Goal: Information Seeking & Learning: Learn about a topic

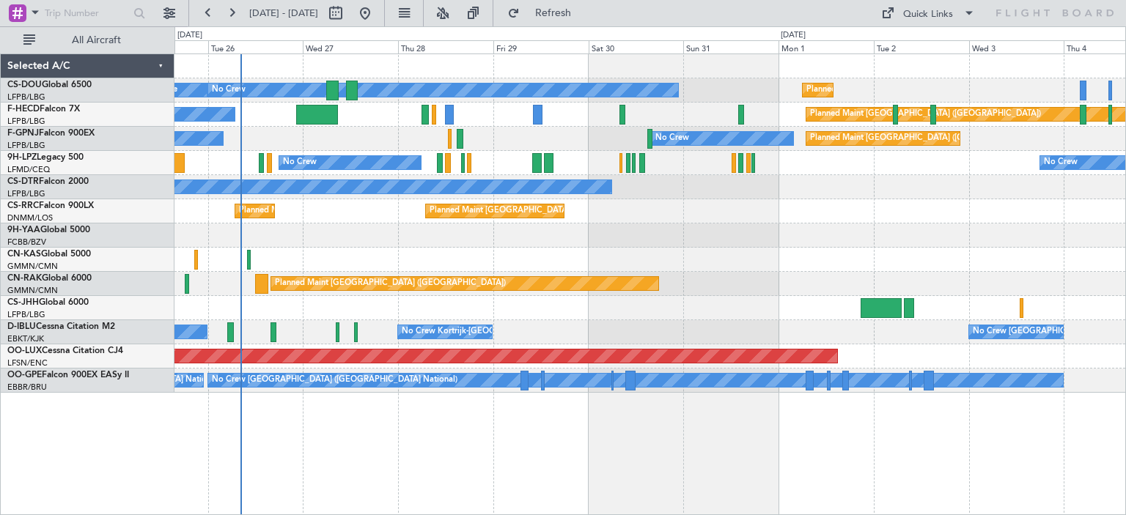
click at [416, 236] on div "Planned Maint [GEOGRAPHIC_DATA] ([GEOGRAPHIC_DATA]) A/C Unavailable No Crew Pla…" at bounding box center [649, 223] width 950 height 339
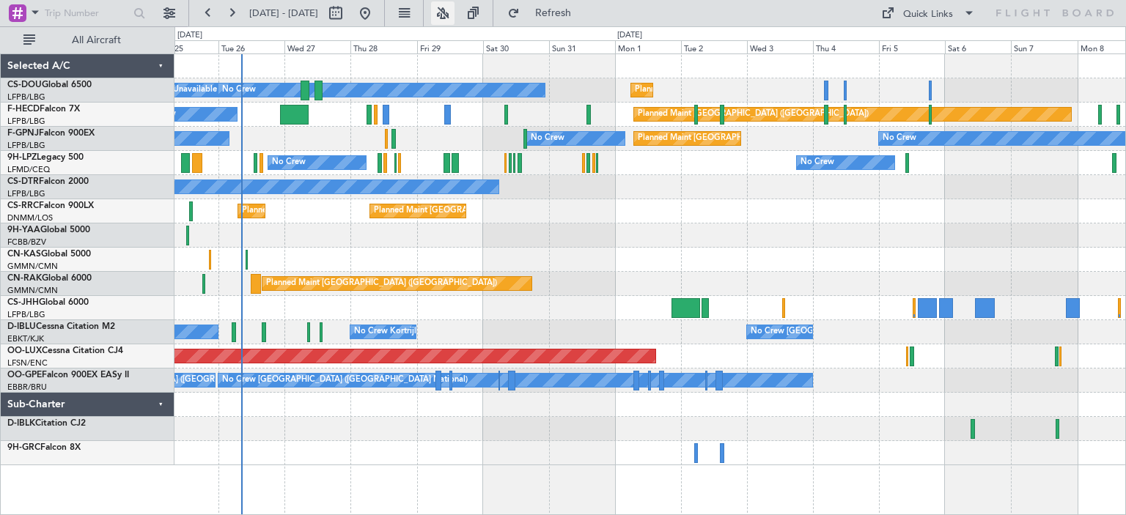
click at [454, 18] on button at bounding box center [442, 12] width 23 height 23
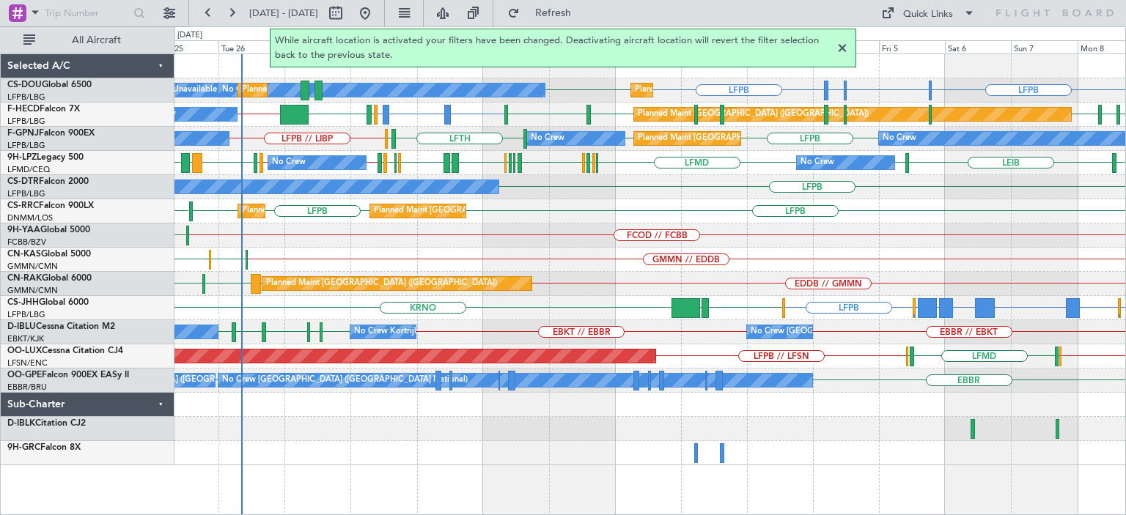
click at [844, 49] on div at bounding box center [842, 49] width 18 height 18
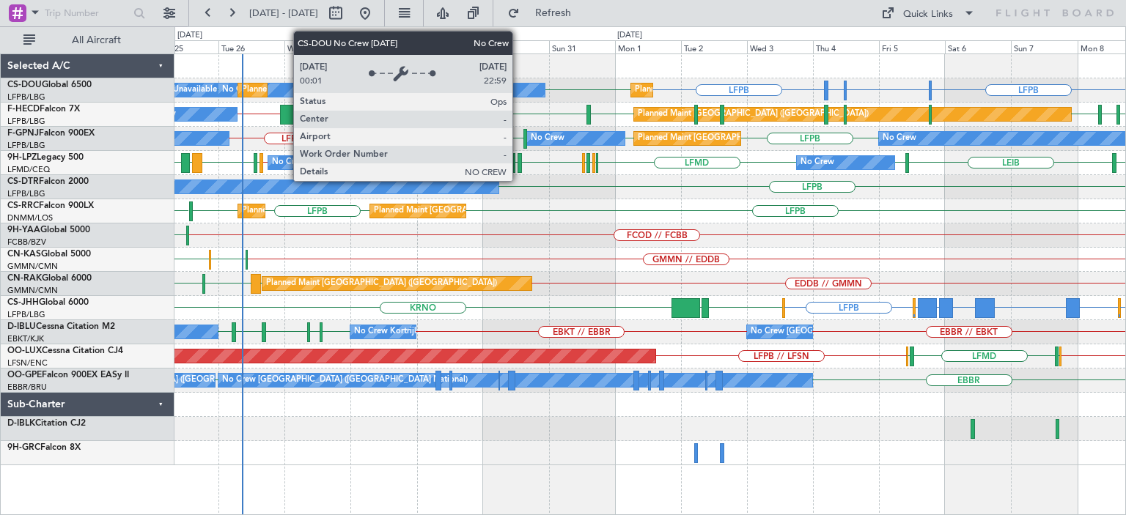
click at [519, 90] on div "No Crew" at bounding box center [381, 90] width 326 height 13
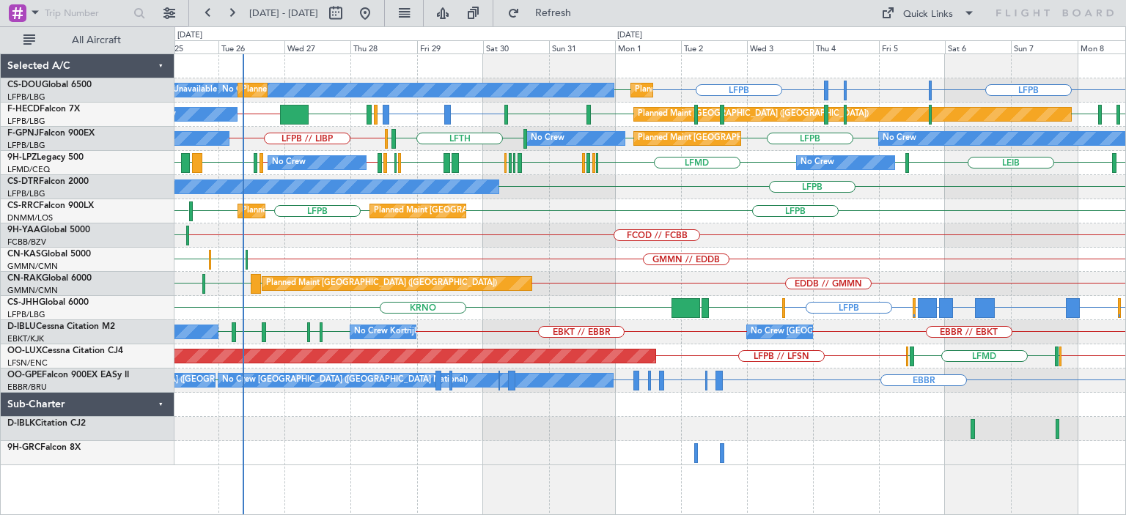
click at [0, 292] on div "LFPB LFPB LSGG or LFPB LIML or LFPB LFPB LFPB Planned Maint [GEOGRAPHIC_DATA] (…" at bounding box center [563, 270] width 1126 height 489
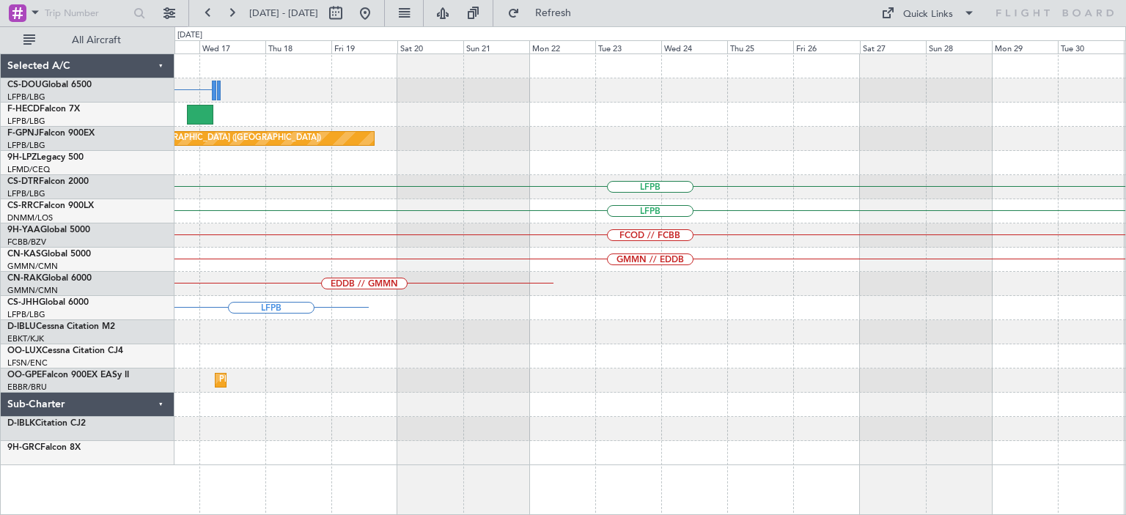
click at [4, 279] on div "LFPB Planned Maint [GEOGRAPHIC_DATA] ([GEOGRAPHIC_DATA]) No Crew No Crew No Cre…" at bounding box center [563, 270] width 1126 height 489
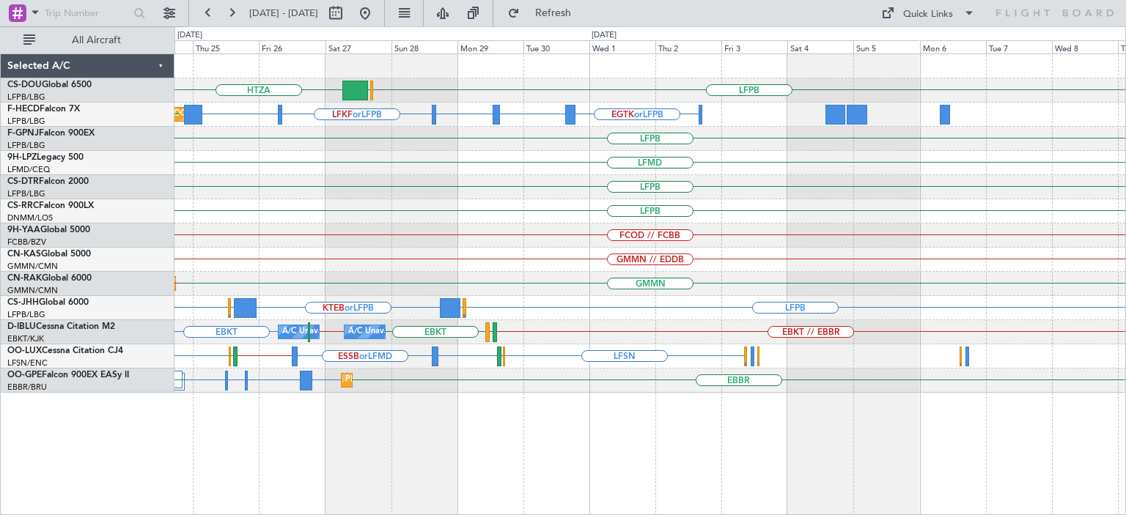
click at [246, 158] on div "LFPB HTZA [GEOGRAPHIC_DATA] [GEOGRAPHIC_DATA] LFPB EGTK or LFPB LTBA or LFPB LF…" at bounding box center [649, 223] width 950 height 339
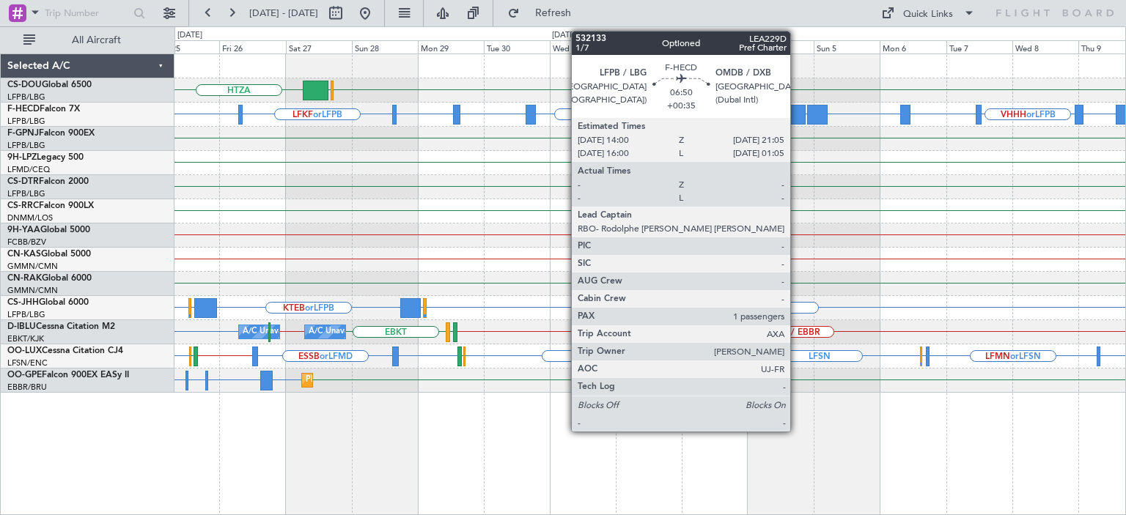
click at [797, 111] on div at bounding box center [796, 115] width 20 height 20
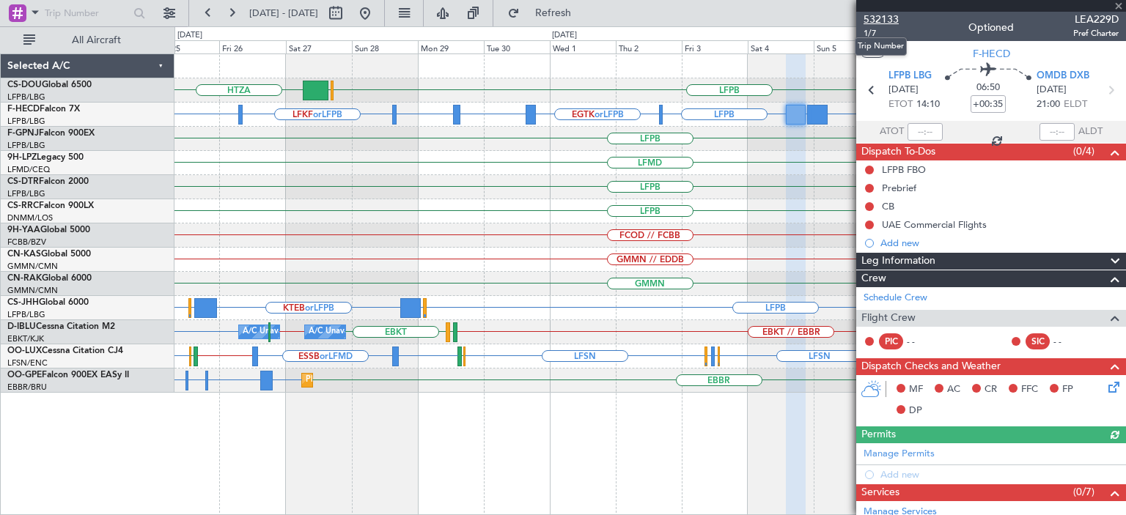
click at [883, 17] on span "532133" at bounding box center [880, 19] width 35 height 15
click at [821, 292] on div "LFPB HTZA [GEOGRAPHIC_DATA] RPLL or LFPB WSSL or LFPB OMDB or LFPB LFPB EGTK or…" at bounding box center [649, 223] width 950 height 339
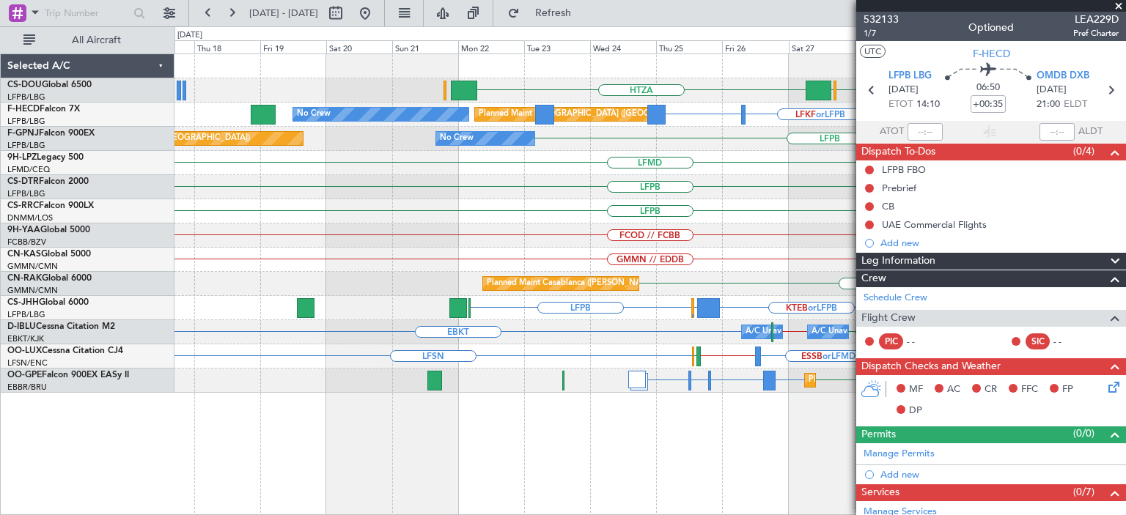
click at [868, 323] on fb-app "[DATE] - [DATE] Refresh Quick Links All Aircraft LFPB HTZA [GEOGRAPHIC_DATA] EG…" at bounding box center [563, 263] width 1126 height 504
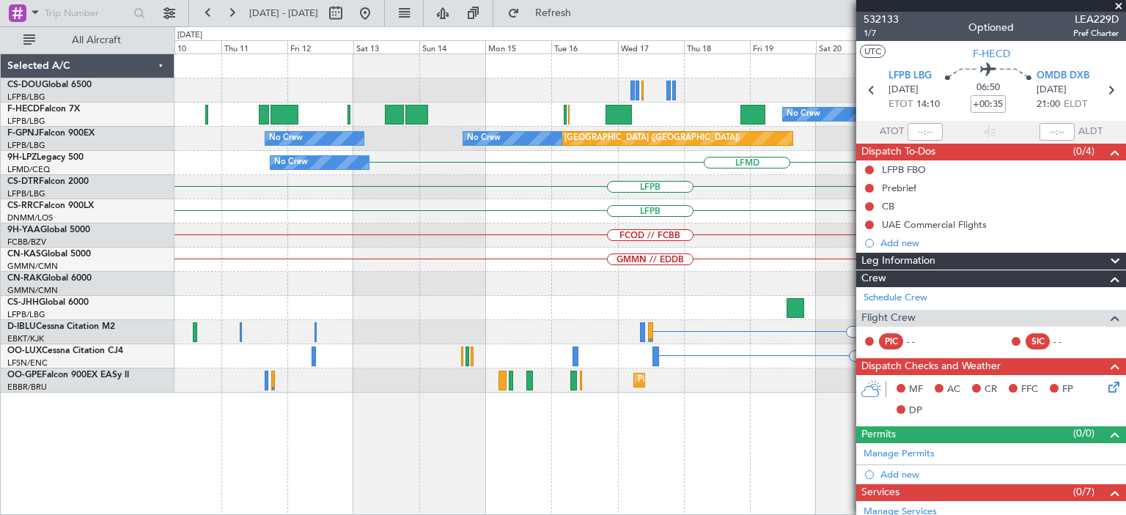
click at [747, 309] on div "HTZA [GEOGRAPHIC_DATA] LFPB Planned Maint [GEOGRAPHIC_DATA] ([GEOGRAPHIC_DATA])…" at bounding box center [649, 223] width 950 height 339
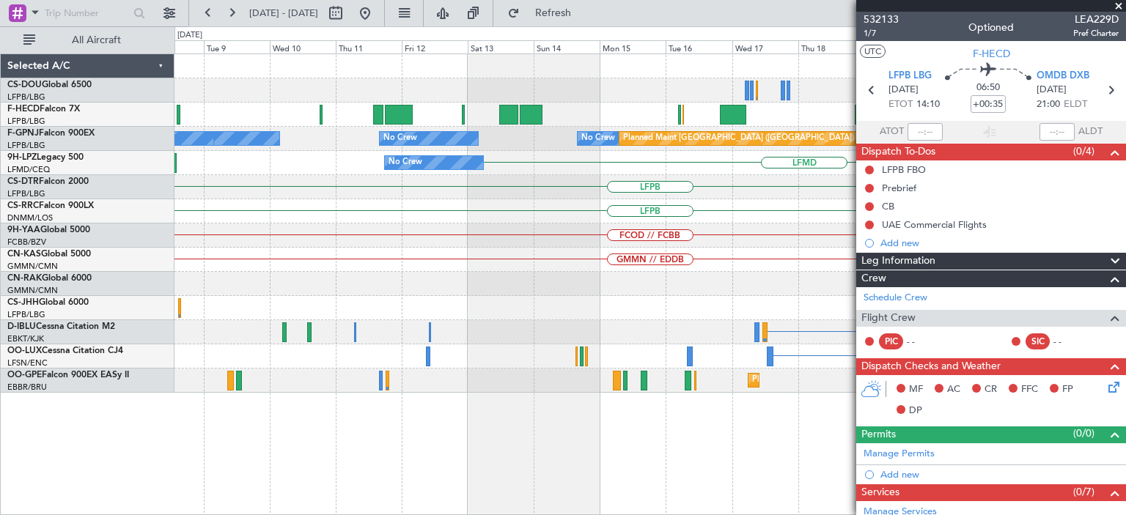
click at [0, 228] on div "HTZA No Crew Planned Maint [GEOGRAPHIC_DATA] ([GEOGRAPHIC_DATA]) LFPB LFKF or L…" at bounding box center [563, 270] width 1126 height 489
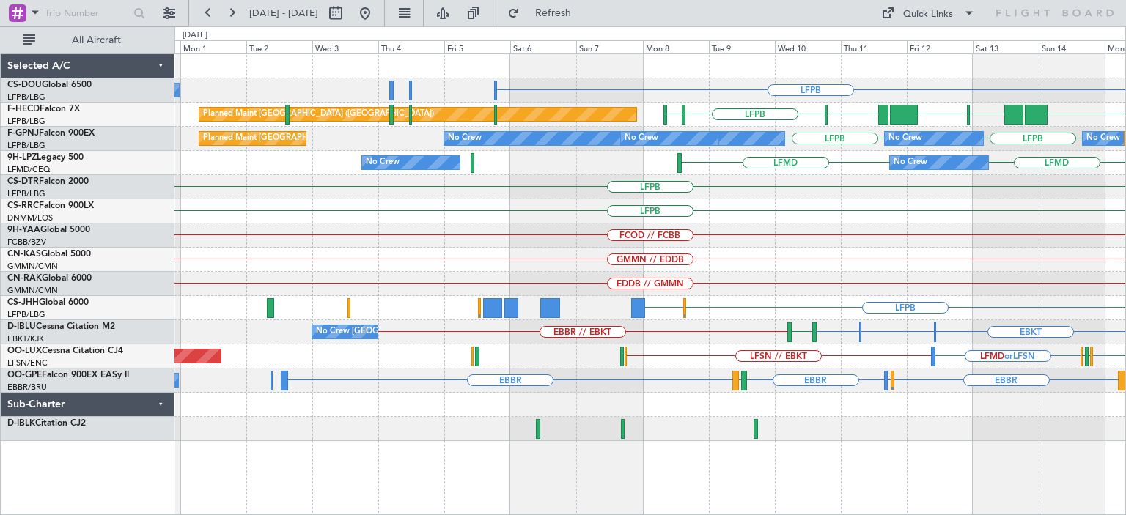
click at [769, 243] on div "LFPB No Crew LFMN or LFPB LFTH or LFPB LFTH or LFPB LFPB LFPB [GEOGRAPHIC_DATA]…" at bounding box center [649, 247] width 950 height 387
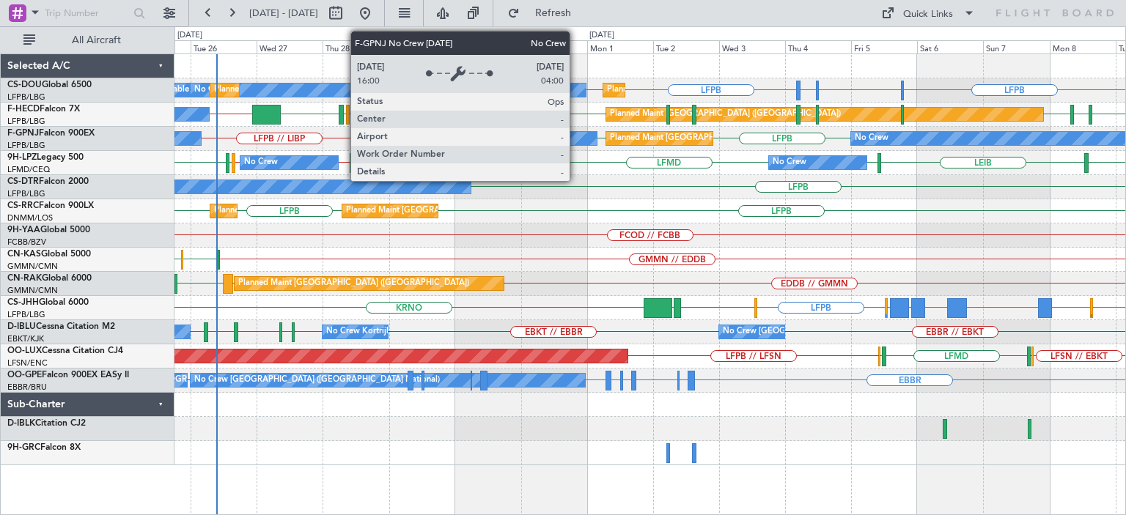
click at [576, 137] on div "No Crew" at bounding box center [548, 138] width 98 height 13
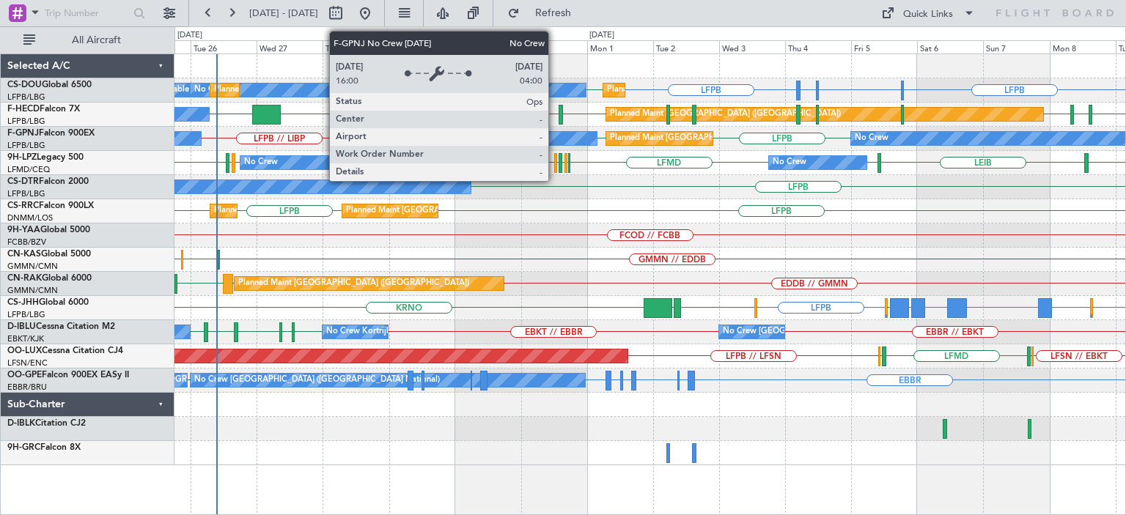
click at [555, 138] on div "No Crew" at bounding box center [548, 138] width 98 height 13
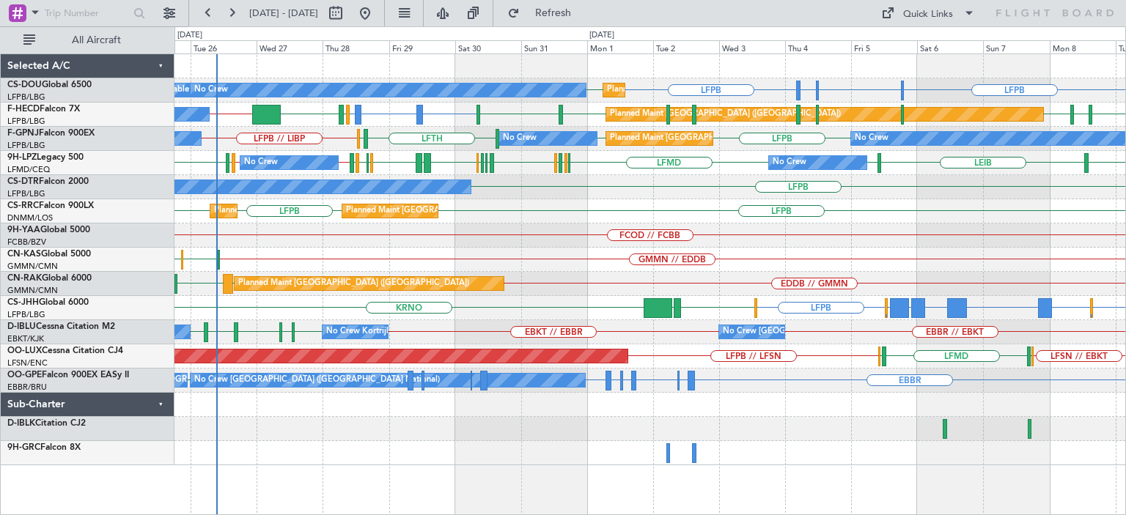
click at [917, 457] on div at bounding box center [649, 453] width 950 height 24
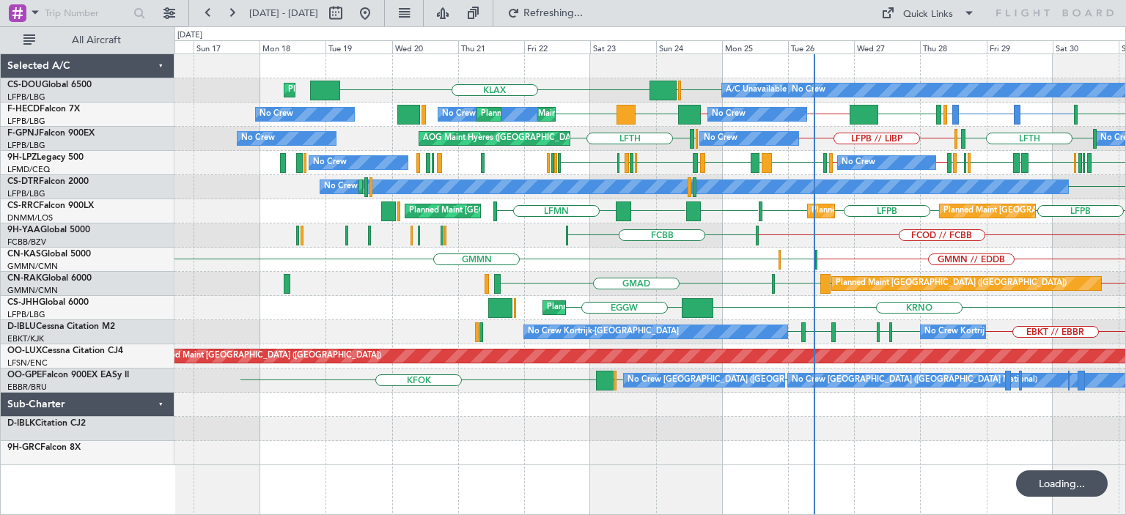
click at [798, 454] on div at bounding box center [649, 453] width 950 height 24
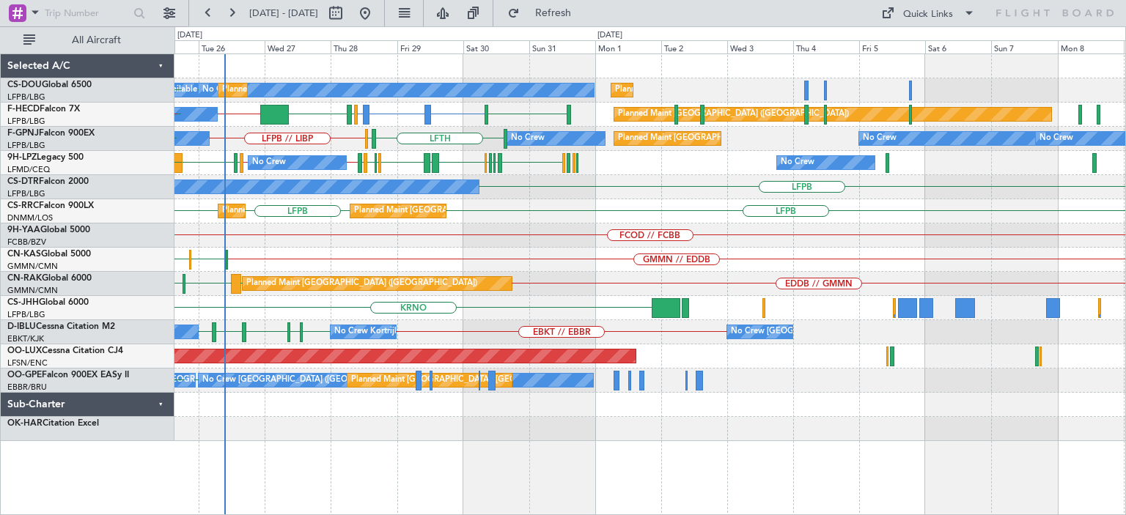
click at [381, 459] on div "A/C Unavailable No Crew Planned Maint [GEOGRAPHIC_DATA] ([GEOGRAPHIC_DATA]) LFP…" at bounding box center [649, 284] width 951 height 462
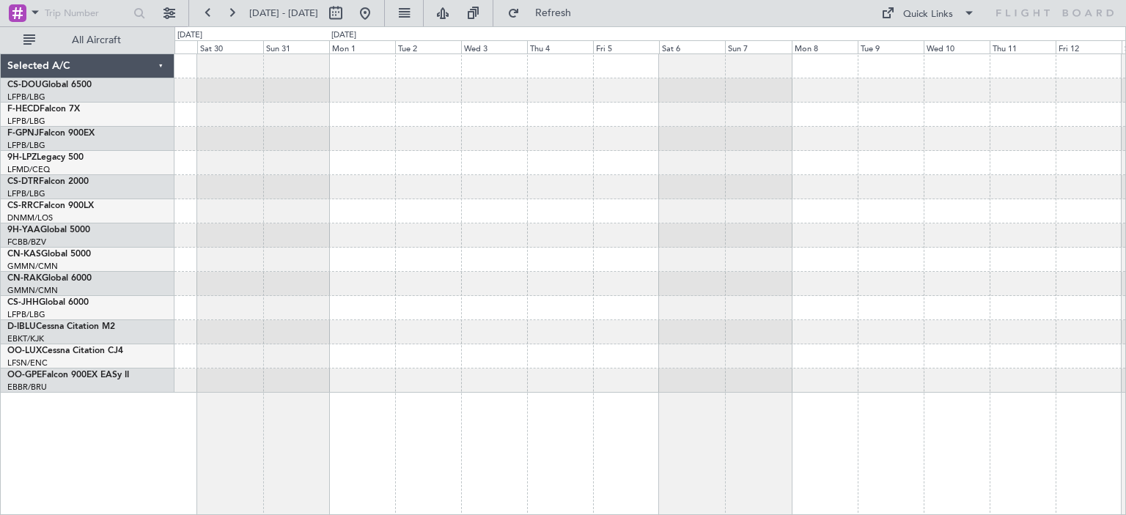
click at [577, 175] on div at bounding box center [649, 223] width 950 height 339
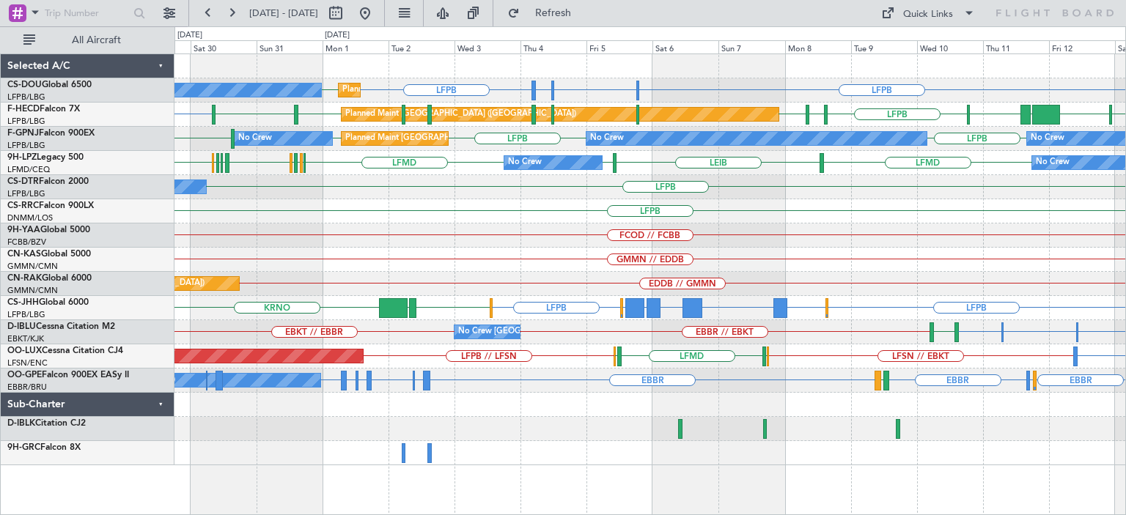
click at [378, 225] on div "LFPB LFPB LSGG or LFPB LIML or LFPB LFPB No Crew Planned Maint [GEOGRAPHIC_DATA…" at bounding box center [649, 259] width 950 height 411
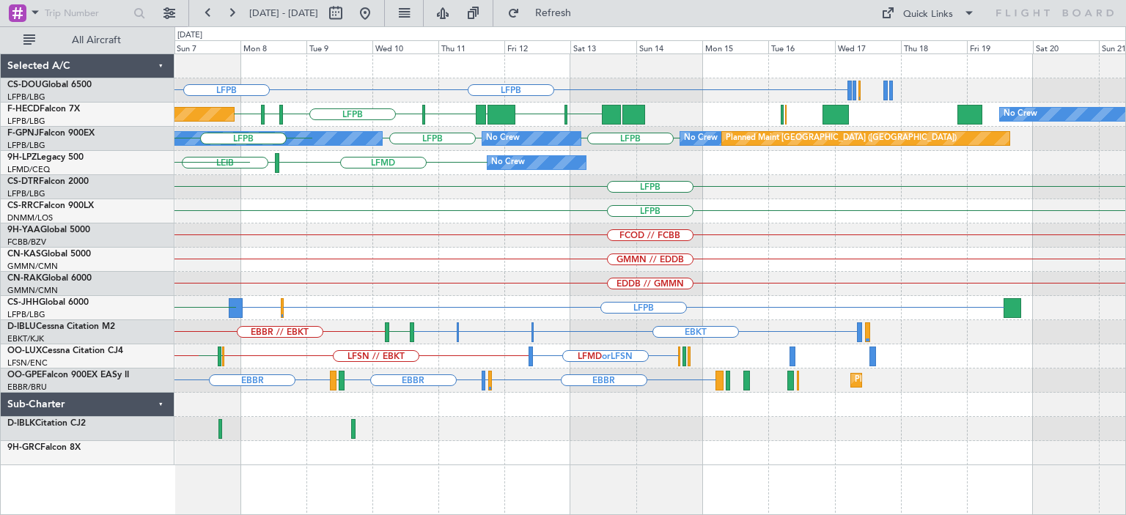
click at [484, 218] on div "LFPB LIML or LFPB LSGG or LFPB LFPB RJBB [GEOGRAPHIC_DATA] UGTB [GEOGRAPHIC_DAT…" at bounding box center [649, 259] width 950 height 411
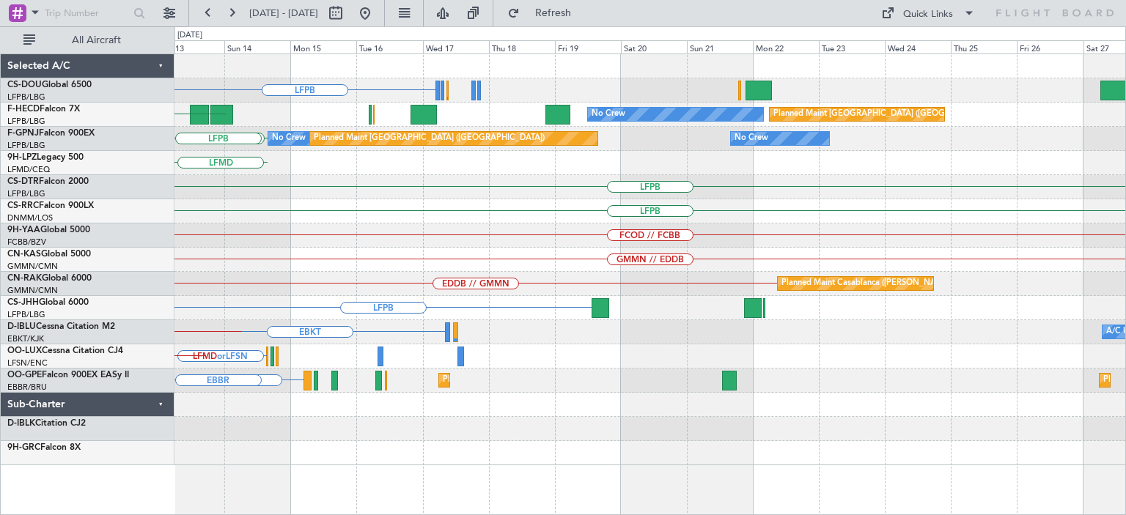
click at [442, 227] on div "LFPB RJBB No Crew Planned Maint [GEOGRAPHIC_DATA] ([GEOGRAPHIC_DATA]) [GEOGRAPH…" at bounding box center [649, 259] width 950 height 411
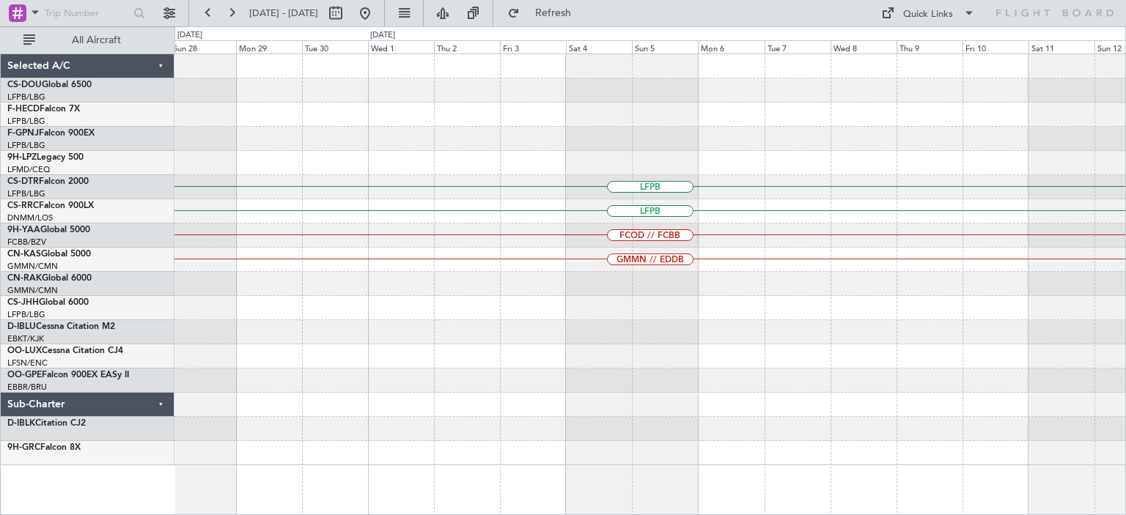
click at [340, 226] on div "Planned Maint [GEOGRAPHIC_DATA] ([GEOGRAPHIC_DATA]) LFPB LFPB FCOD // FCBB GMMN…" at bounding box center [649, 259] width 950 height 411
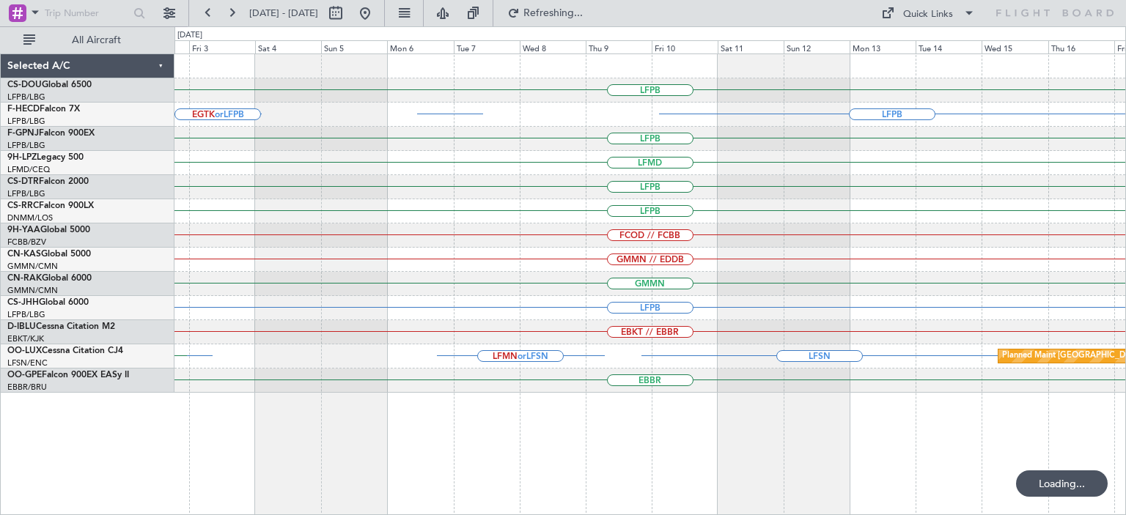
click at [312, 179] on div "LFPB LFPB RPLL or LFPB EGTK or LFPB LFPB LFMD LFPB LFPB FCOD // FCBB GMMN // ED…" at bounding box center [649, 223] width 950 height 339
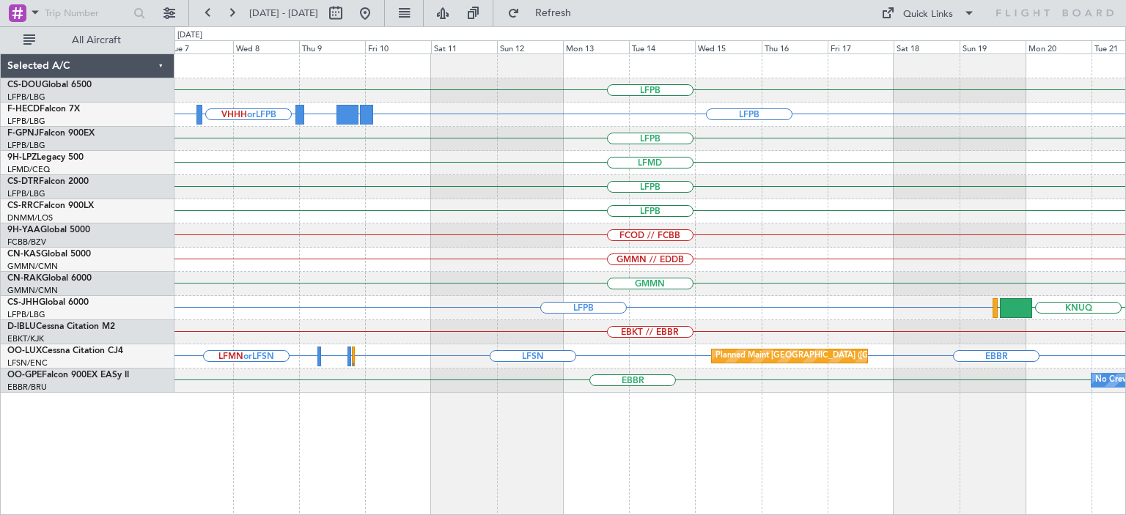
click at [808, 184] on div "LFPB" at bounding box center [649, 187] width 950 height 24
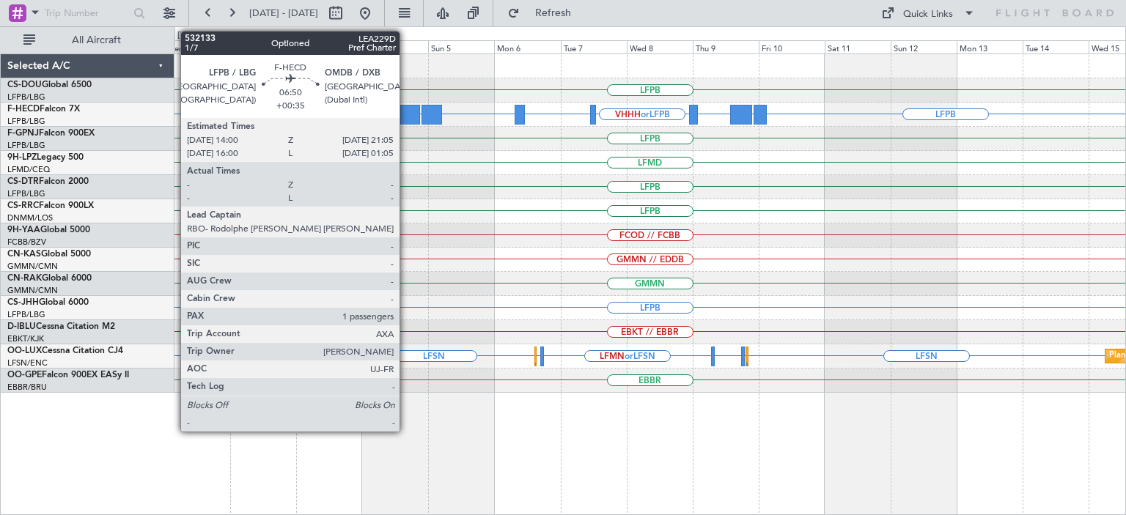
click at [406, 108] on div at bounding box center [410, 115] width 20 height 20
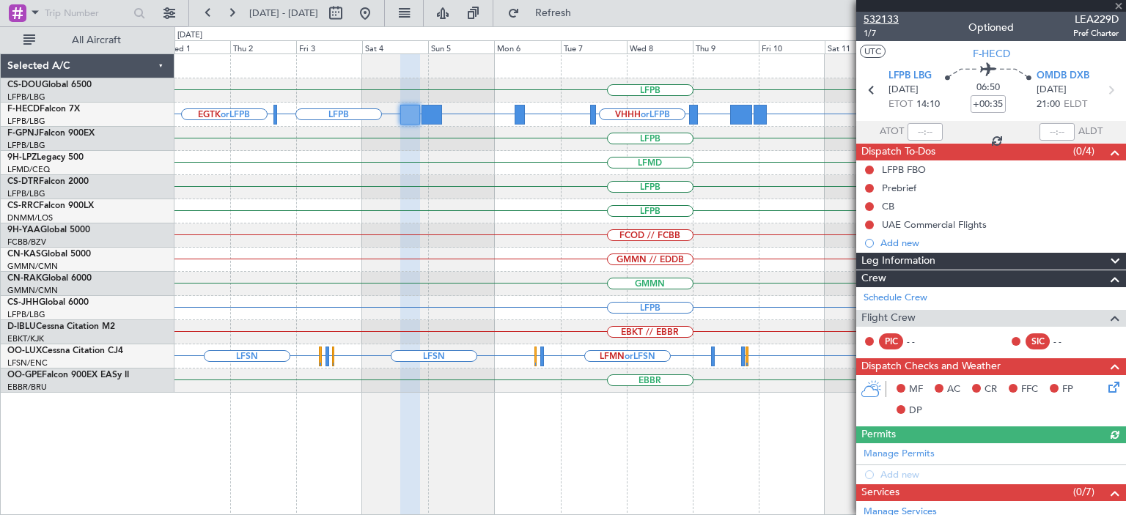
click at [881, 15] on span "532133" at bounding box center [880, 19] width 35 height 15
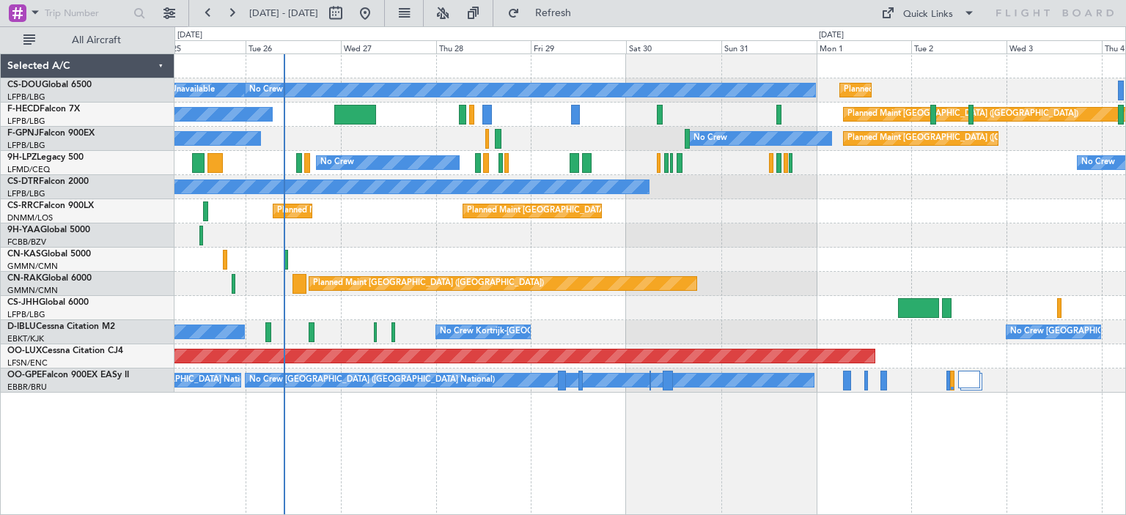
click at [528, 454] on div "Planned Maint [GEOGRAPHIC_DATA] ([GEOGRAPHIC_DATA]) A/C Unavailable No Crew Pla…" at bounding box center [649, 284] width 951 height 462
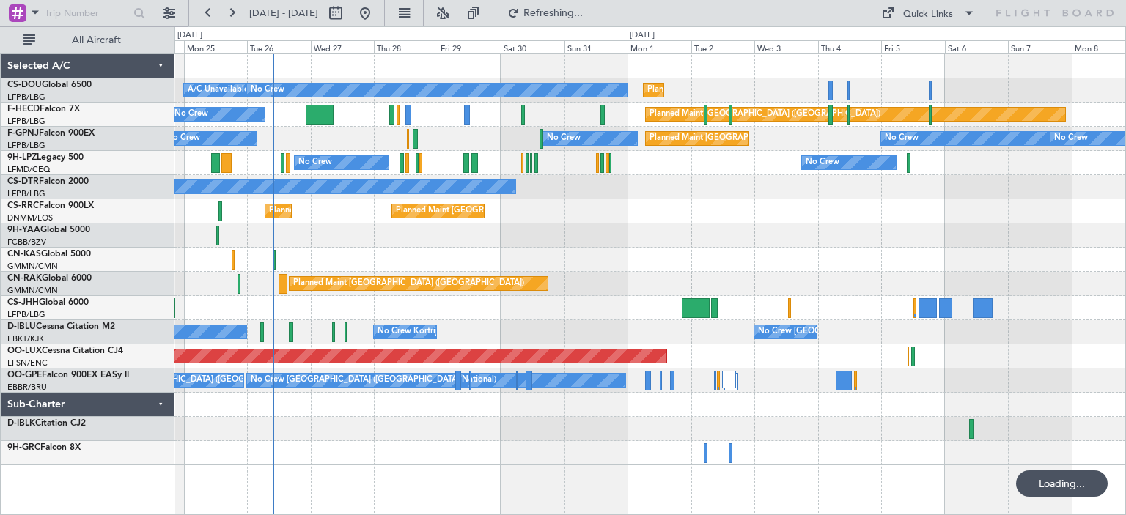
click at [487, 457] on div "Planned Maint Paris (Le Bourget) A/C Unavailable No Crew Planned Maint Paris (L…" at bounding box center [649, 284] width 951 height 462
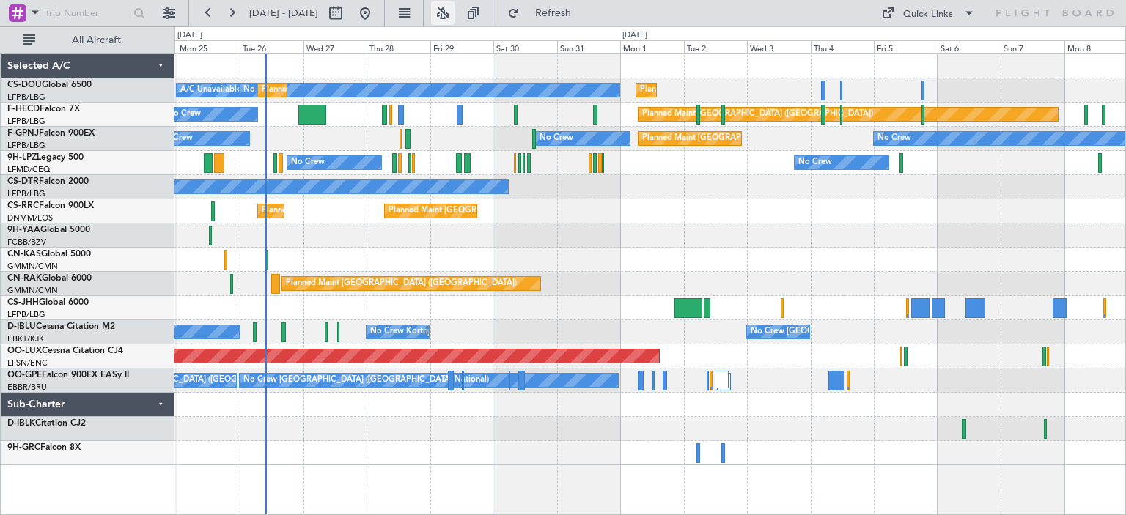
click at [454, 14] on button at bounding box center [442, 12] width 23 height 23
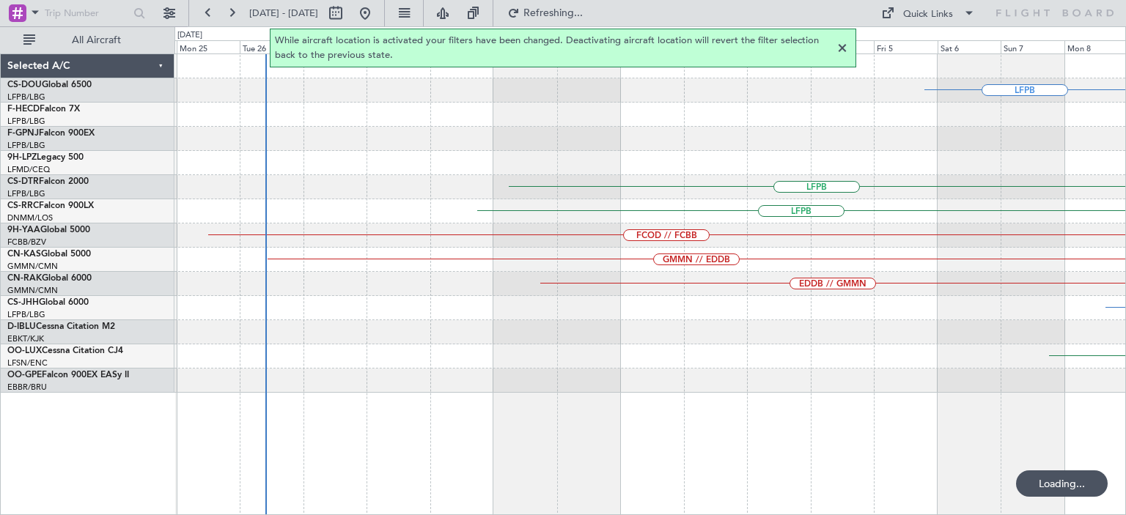
click at [840, 49] on div at bounding box center [842, 49] width 18 height 18
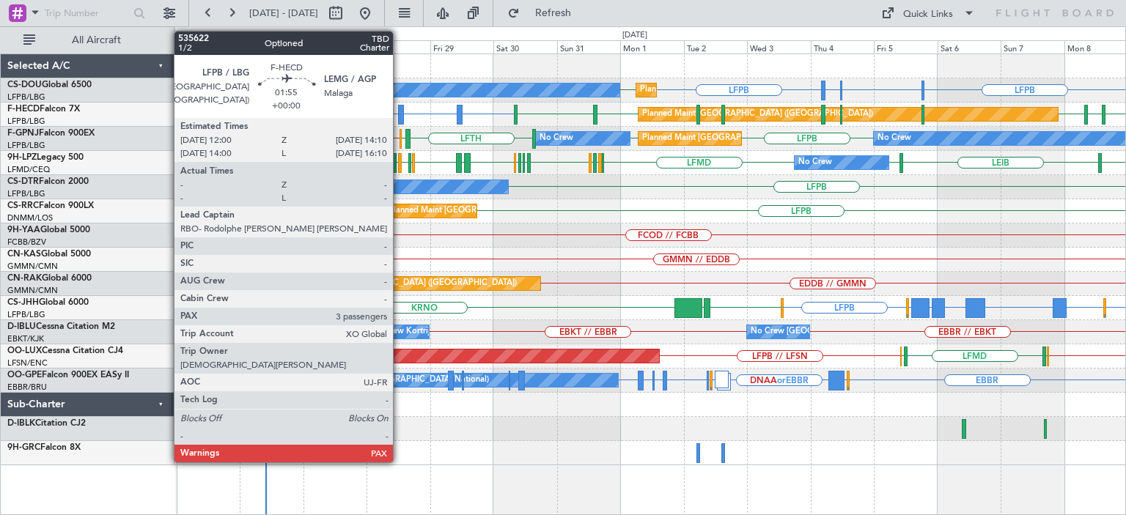
click at [399, 106] on div at bounding box center [401, 115] width 6 height 20
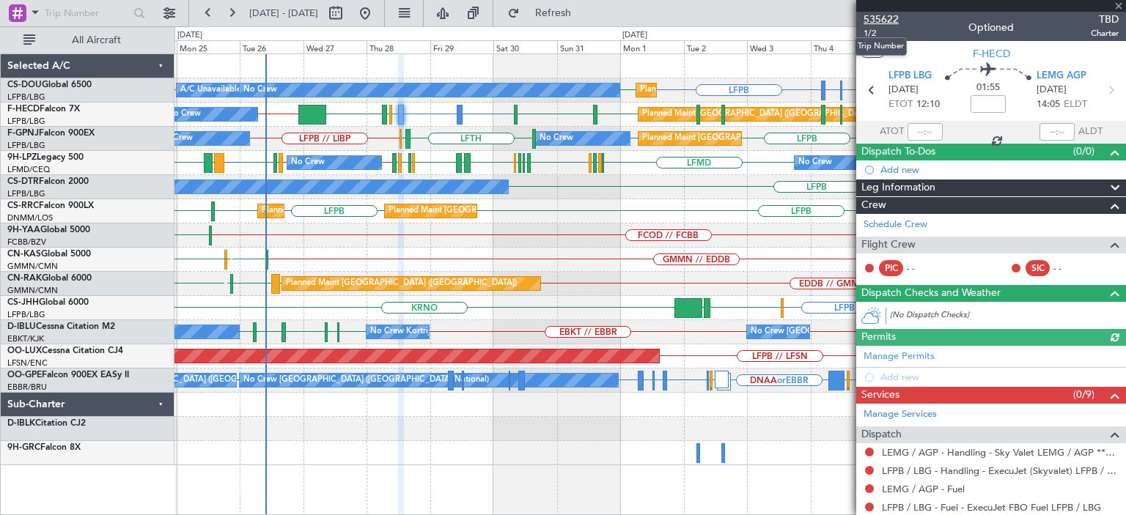
click at [879, 14] on span "535622" at bounding box center [880, 19] width 35 height 15
click at [1116, 2] on span at bounding box center [1118, 6] width 15 height 13
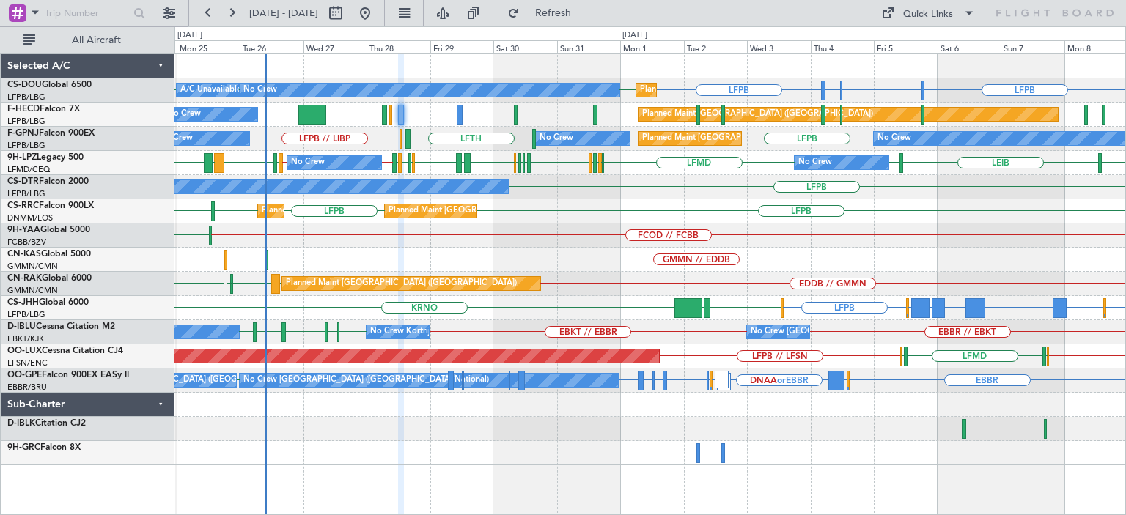
type input "0"
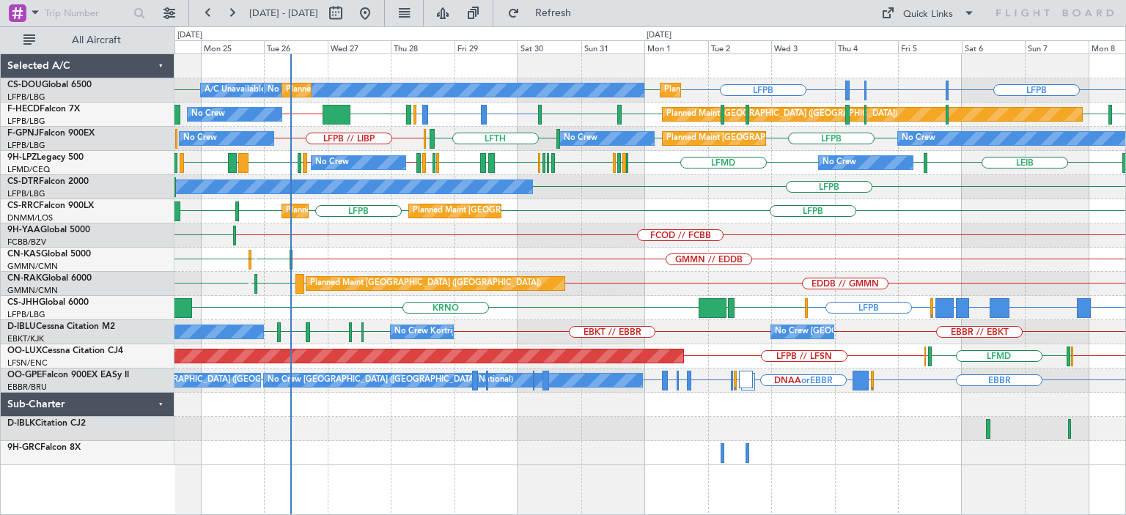
click at [791, 240] on div "LFPB LSGG or LFPB LIML or LFPB LFPB LFPB Planned Maint Paris (Le Bourget) No Cr…" at bounding box center [649, 259] width 950 height 411
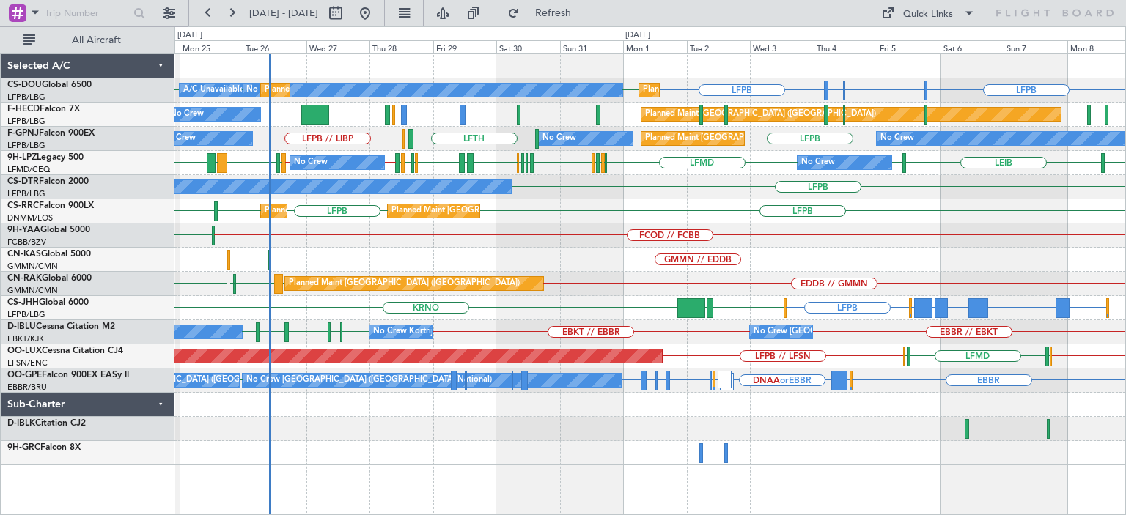
click at [524, 433] on div at bounding box center [649, 429] width 950 height 24
drag, startPoint x: 931, startPoint y: 14, endPoint x: 945, endPoint y: 43, distance: 32.8
click at [928, 43] on fb-flight-board "24 Aug 2025 - 08 Sep 2025 Refresh Quick Links All Aircraft LFPB LFPB LSGG or LF…" at bounding box center [563, 263] width 1126 height 504
click at [873, 1] on button "Quick Links" at bounding box center [927, 12] width 108 height 23
drag, startPoint x: 350, startPoint y: 442, endPoint x: 553, endPoint y: 440, distance: 203.7
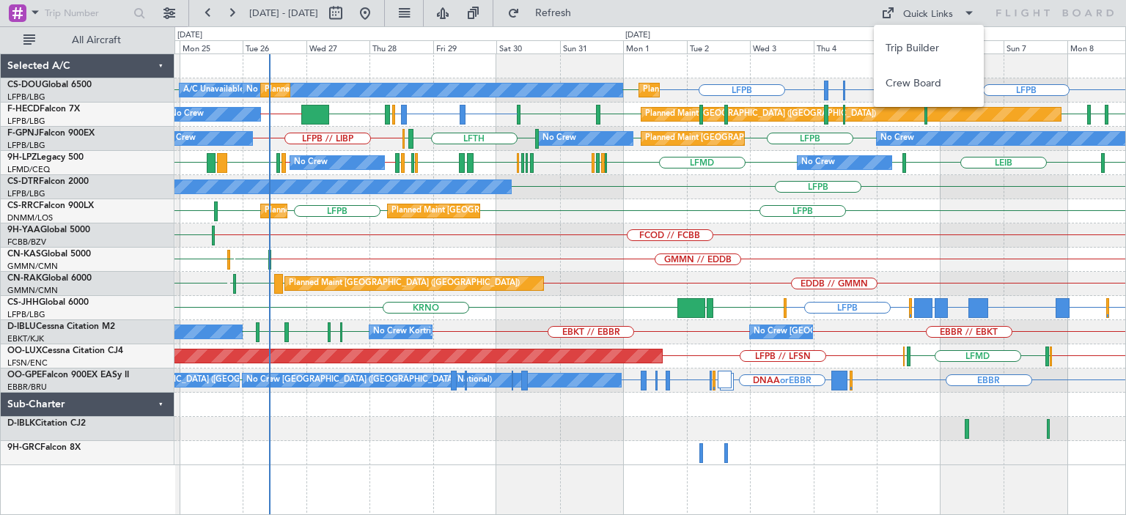
click at [553, 440] on div at bounding box center [563, 257] width 1126 height 515
click at [453, 437] on div at bounding box center [649, 429] width 950 height 24
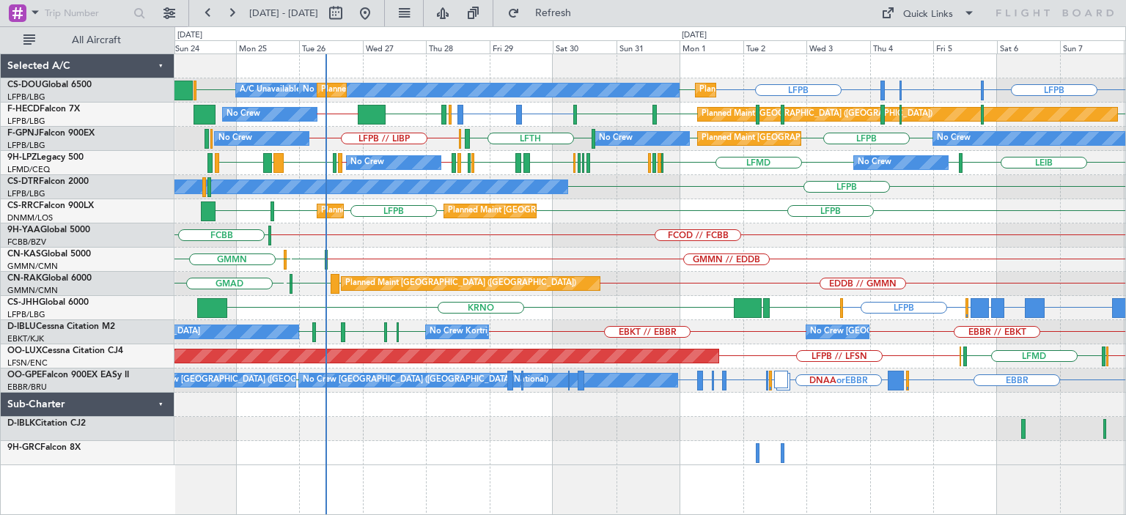
click at [536, 435] on div at bounding box center [649, 429] width 950 height 24
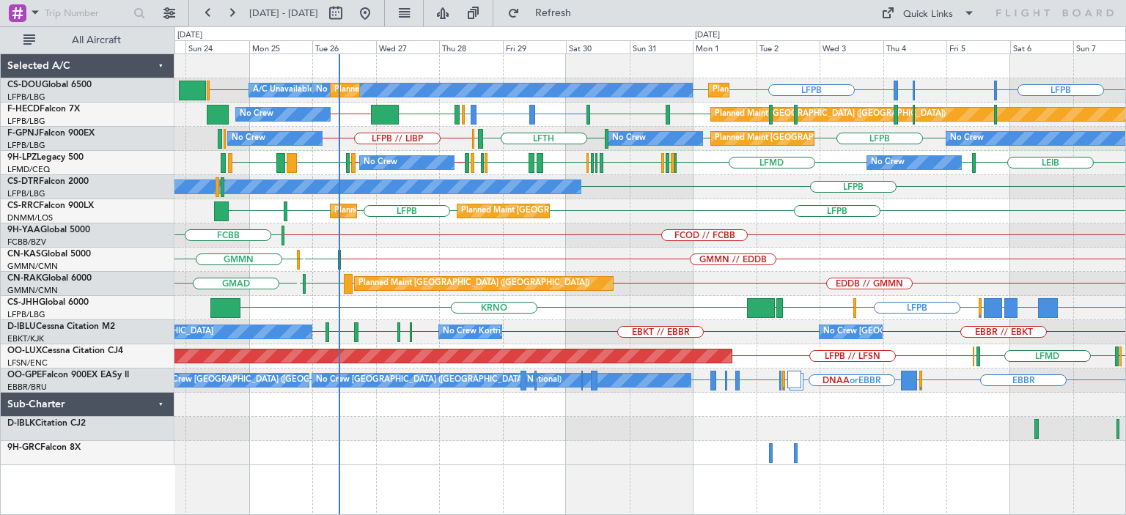
click at [545, 457] on div at bounding box center [649, 453] width 950 height 24
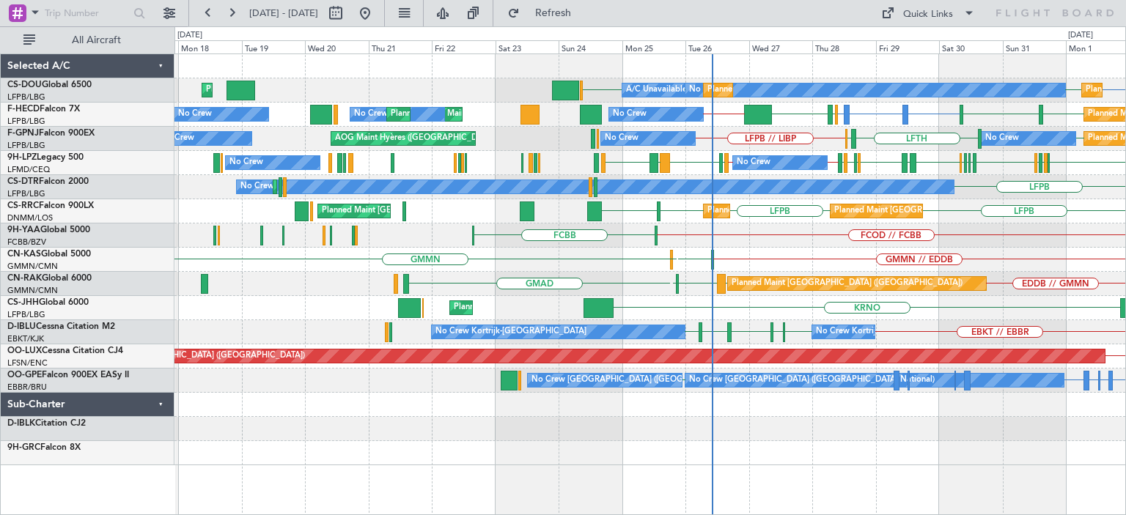
click at [551, 454] on div at bounding box center [649, 453] width 950 height 24
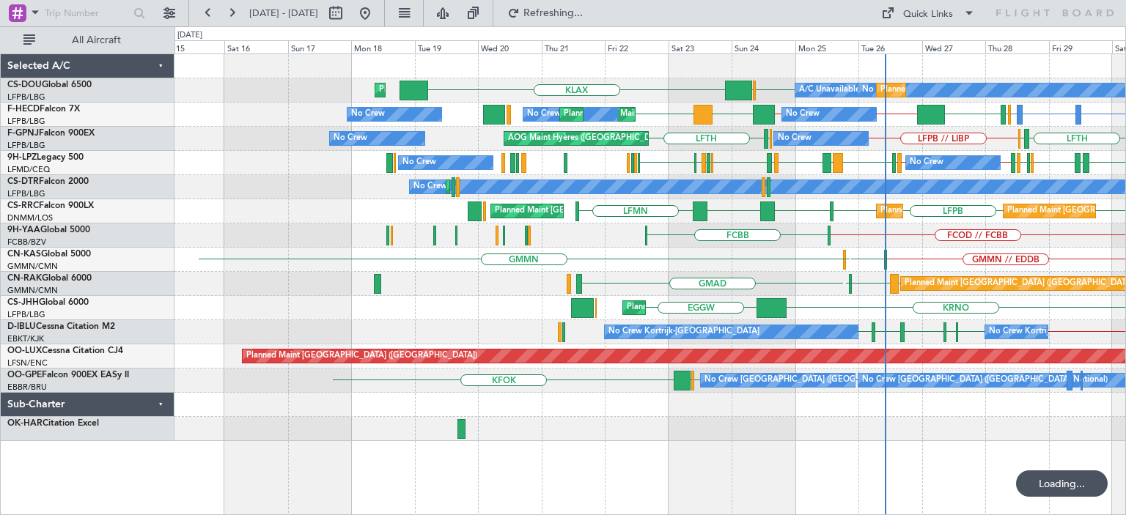
click at [522, 448] on div "No Crew Planned Maint Paris (Le Bourget) A/C Unavailable Planned Maint London (…" at bounding box center [649, 284] width 951 height 462
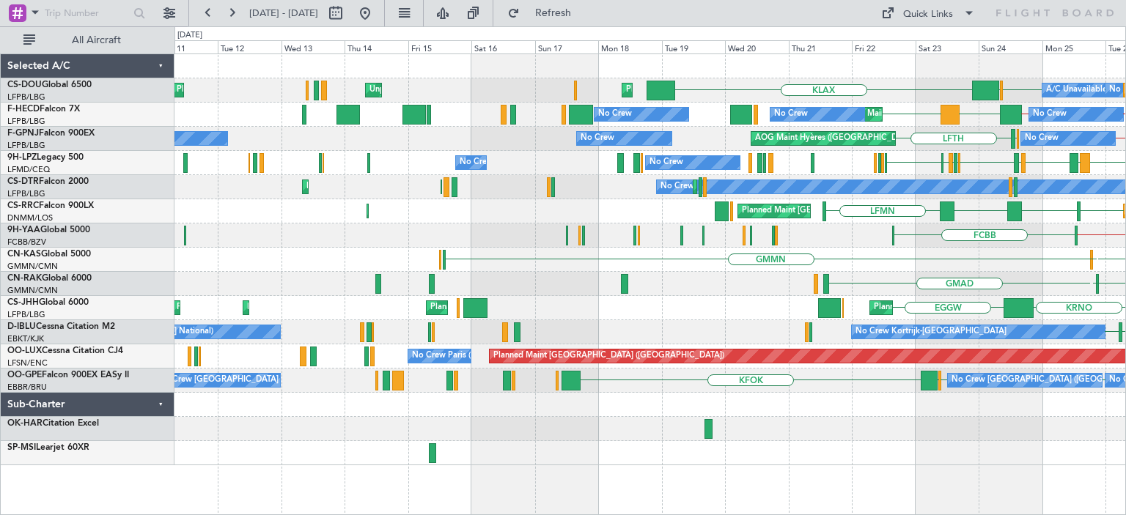
click at [871, 457] on div at bounding box center [649, 453] width 950 height 24
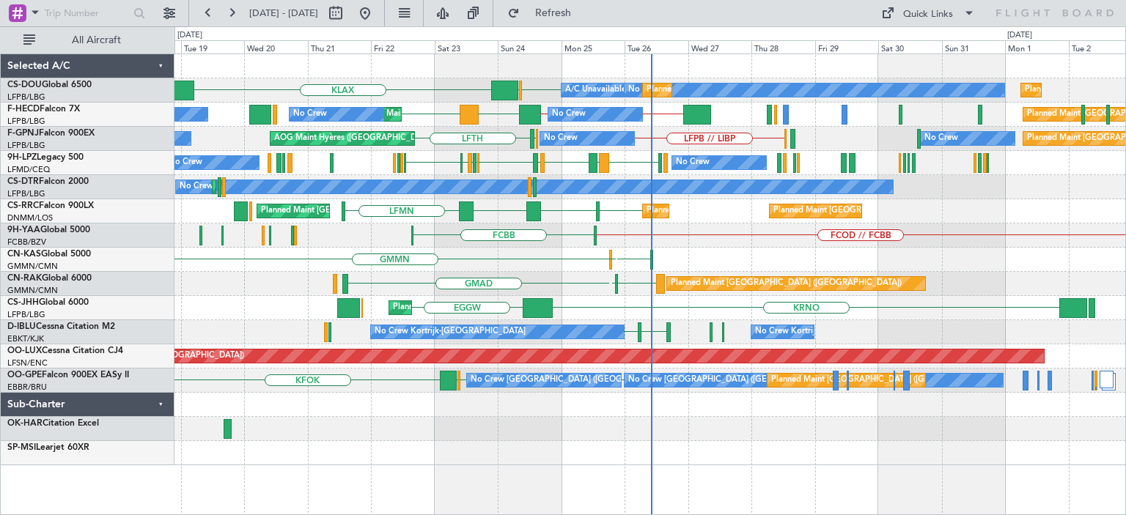
click at [450, 448] on div at bounding box center [649, 453] width 950 height 24
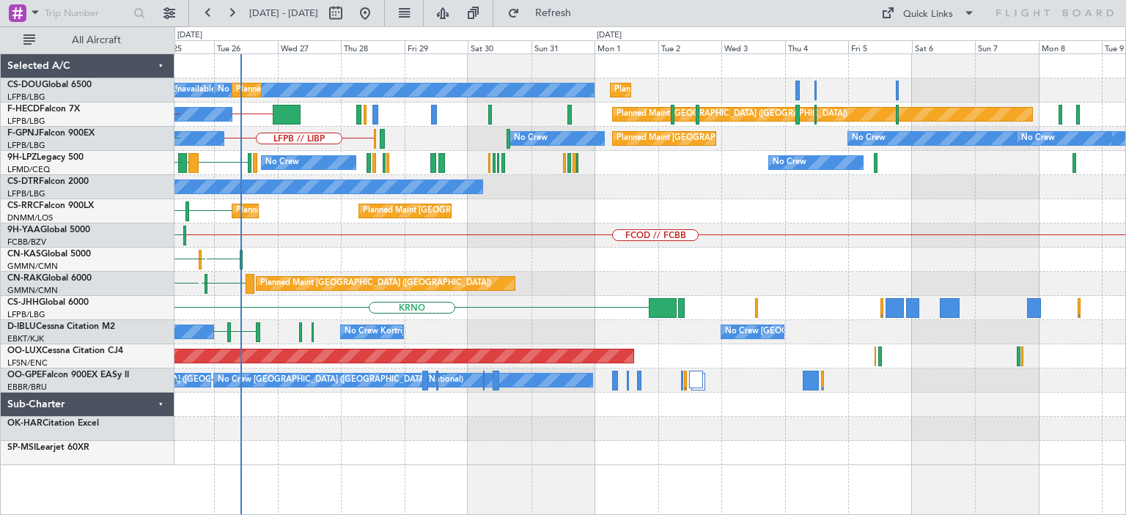
click at [495, 454] on div at bounding box center [649, 453] width 950 height 24
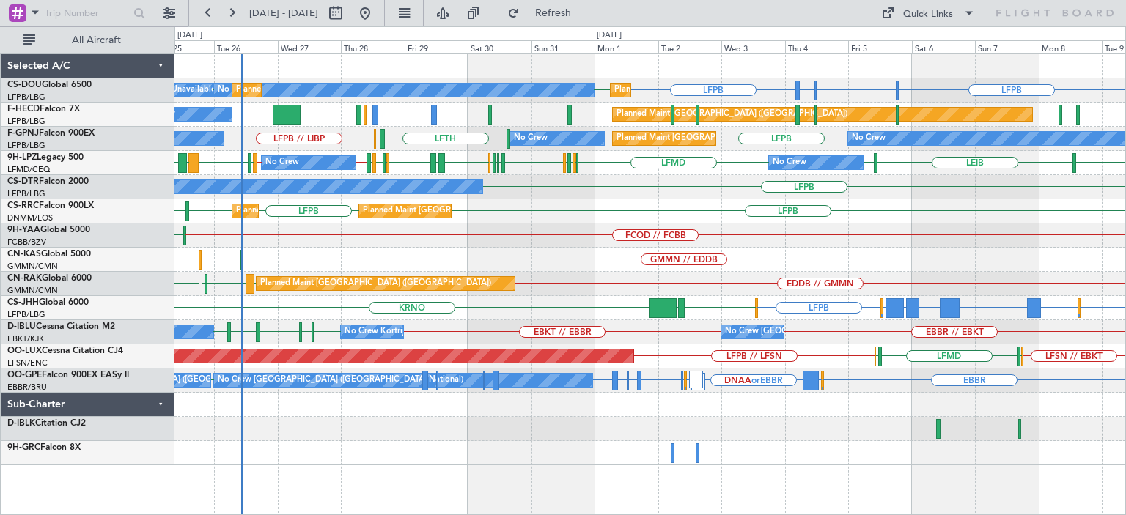
click at [795, 261] on div "GMMN GMMN // EDDB GMAD" at bounding box center [649, 260] width 950 height 24
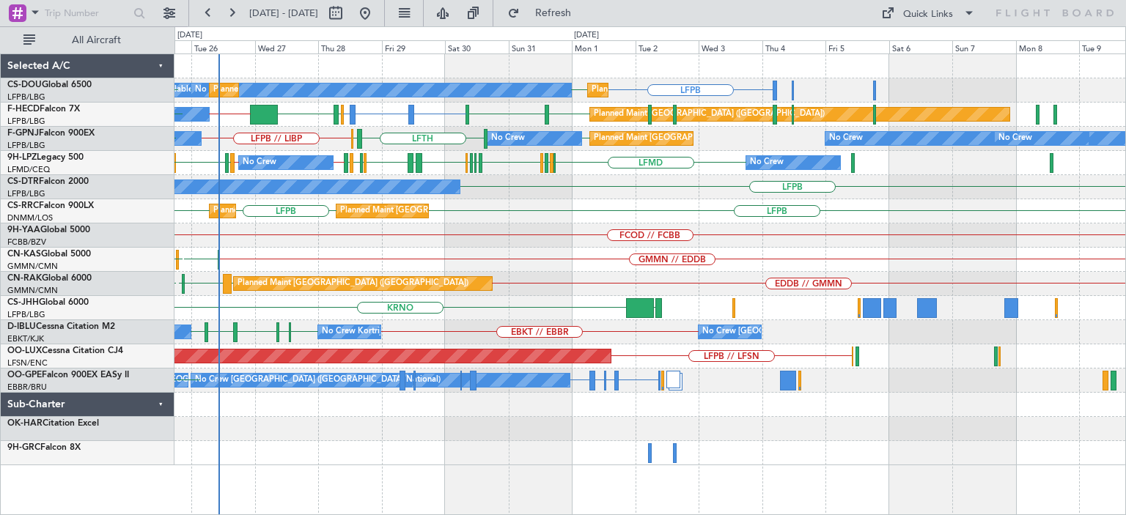
click at [376, 468] on div "Planned Maint Paris (Le Bourget) No Crew Planned Maint Paris (Le Bourget) A/C U…" at bounding box center [649, 284] width 951 height 462
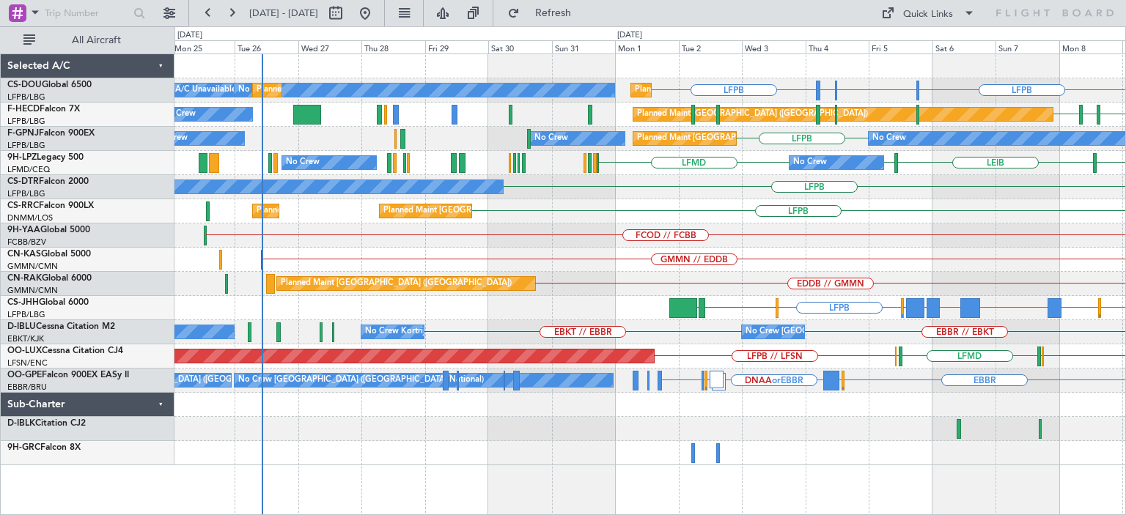
click at [917, 465] on div "LFPB LFPB LSGG or LFPB LIML or LFPB Planned Maint Paris (Le Bourget) No Crew Pl…" at bounding box center [649, 284] width 951 height 462
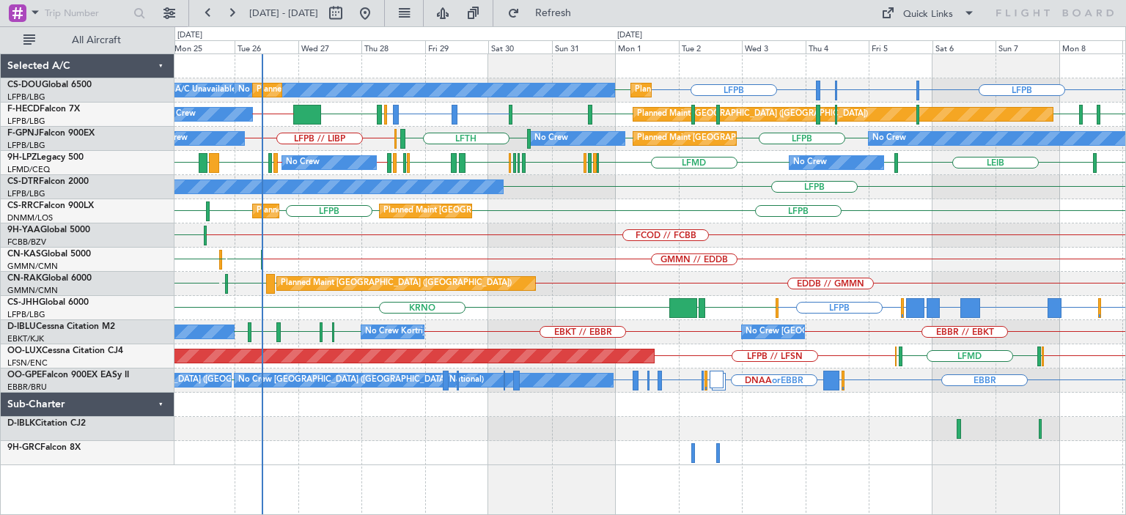
click at [590, 238] on div "FCOD // FCBB FCBB" at bounding box center [649, 235] width 950 height 24
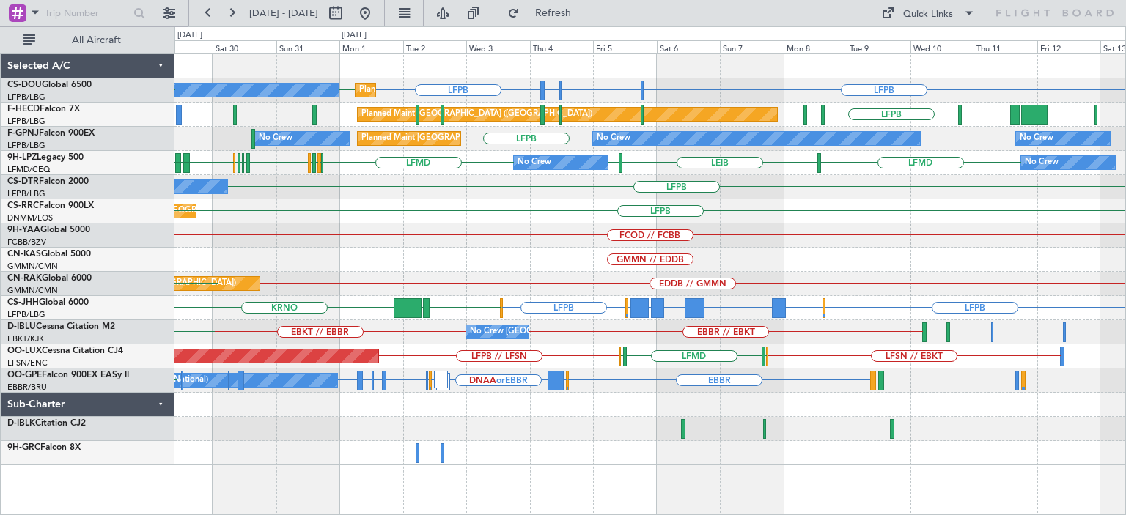
click at [627, 275] on div "Planned Maint Paris (Le Bourget) No Crew LFPB LFPB LSGG or LFPB LIML or LFPB LF…" at bounding box center [649, 259] width 950 height 411
